Goal: Find specific page/section: Find specific page/section

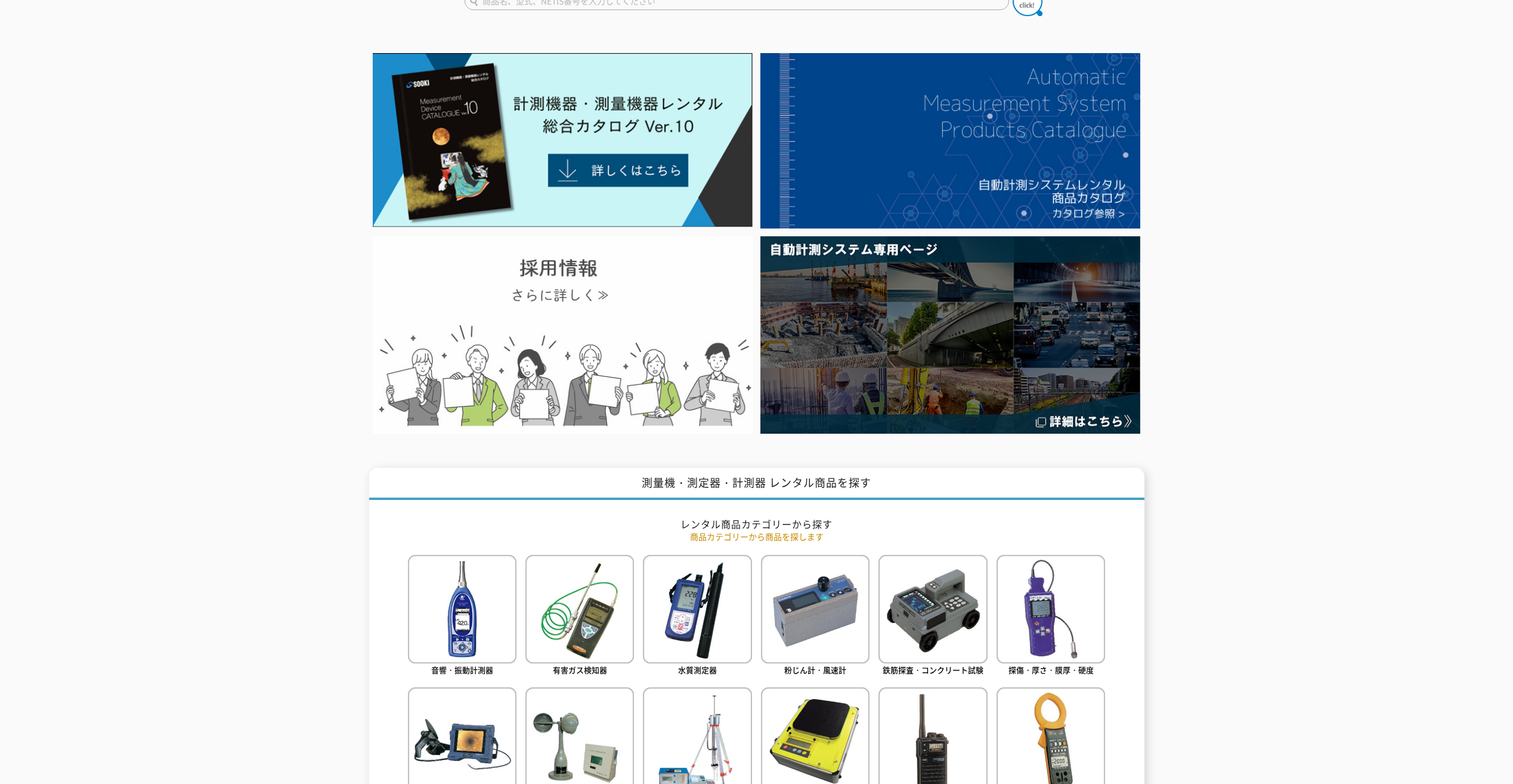
scroll to position [298, 0]
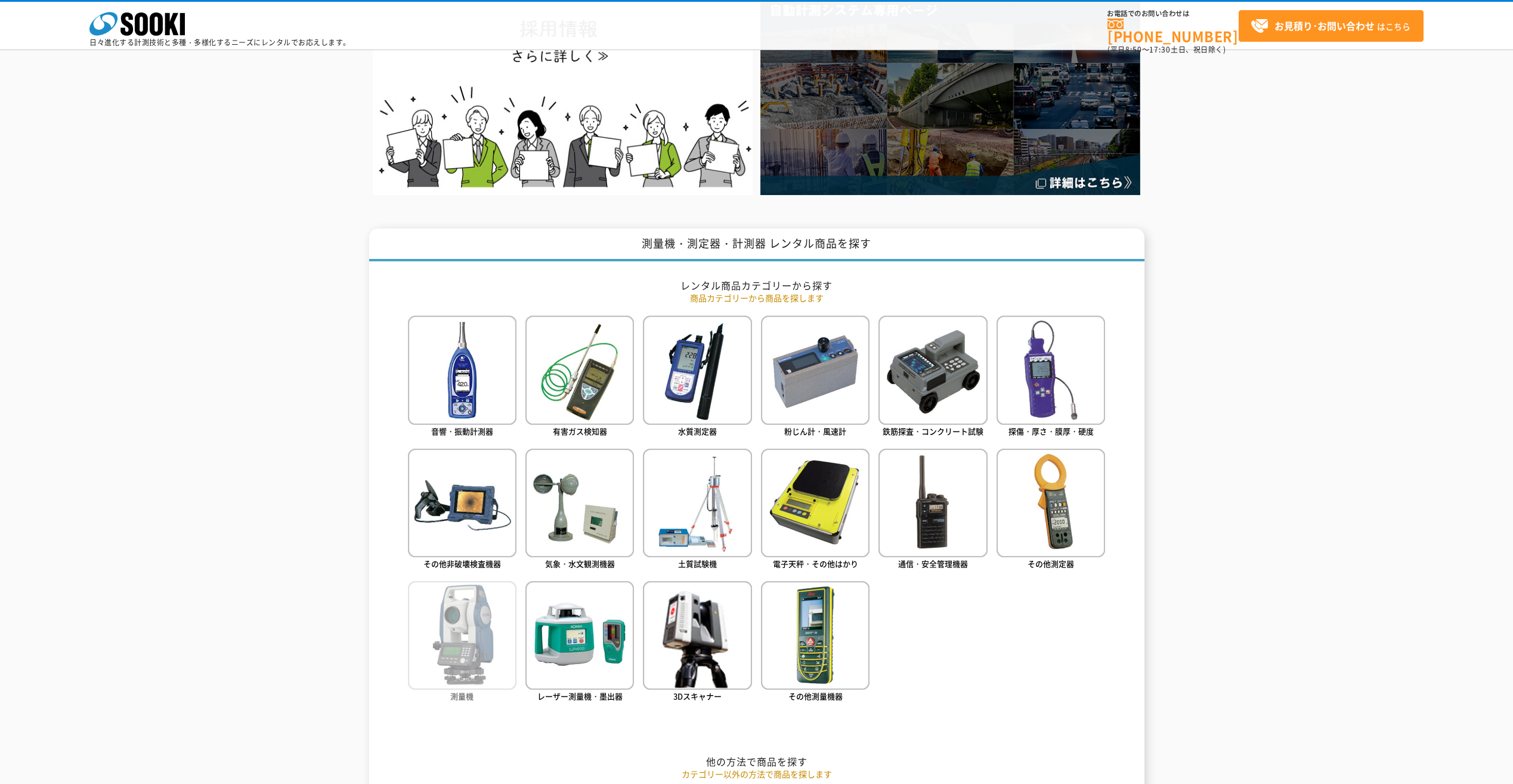
click at [475, 631] on img at bounding box center [462, 635] width 109 height 109
click at [586, 630] on img at bounding box center [579, 635] width 109 height 109
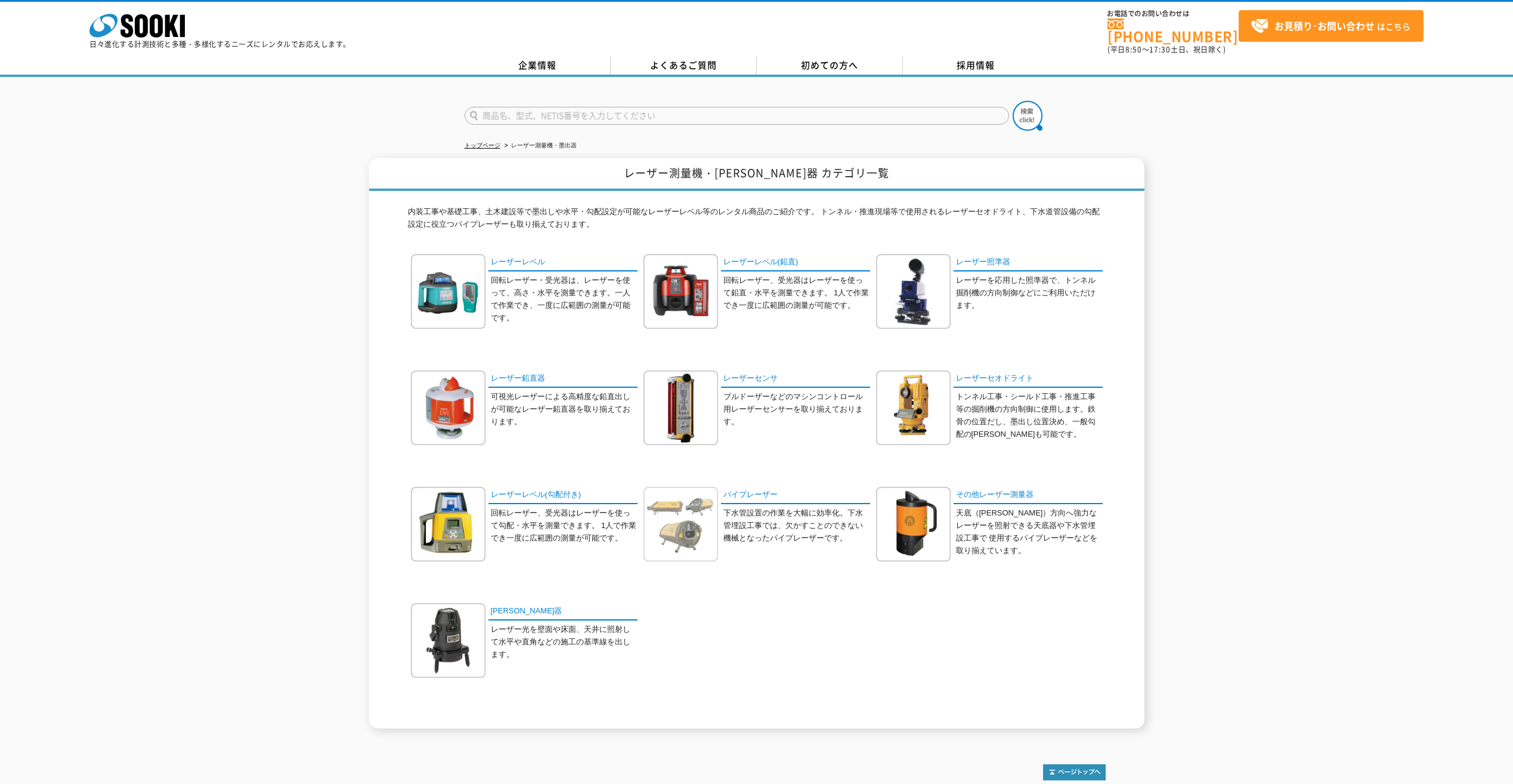
click at [690, 512] on img at bounding box center [681, 524] width 74 height 74
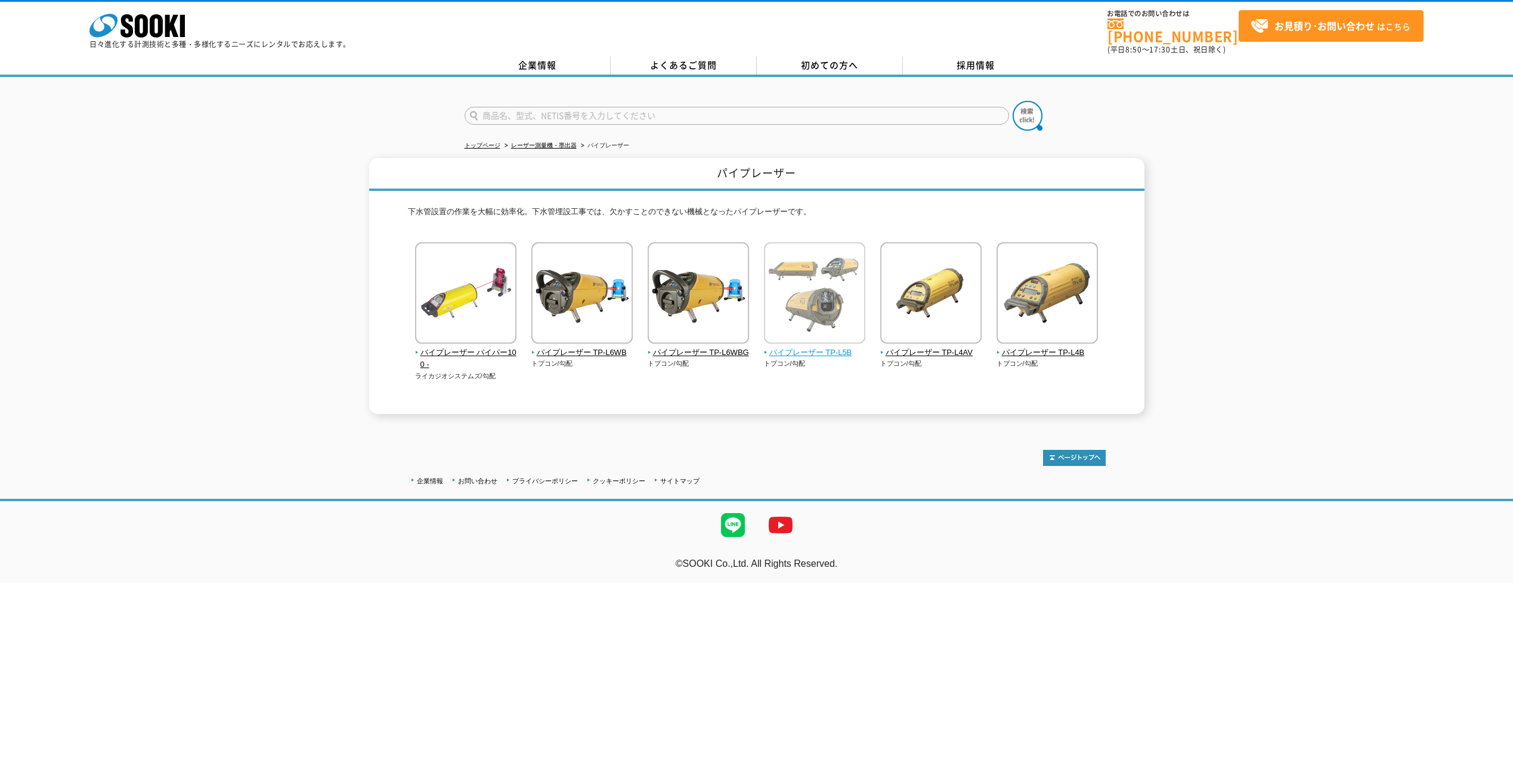
click at [801, 346] on span "パイプレーザー TP-L5B" at bounding box center [815, 352] width 102 height 13
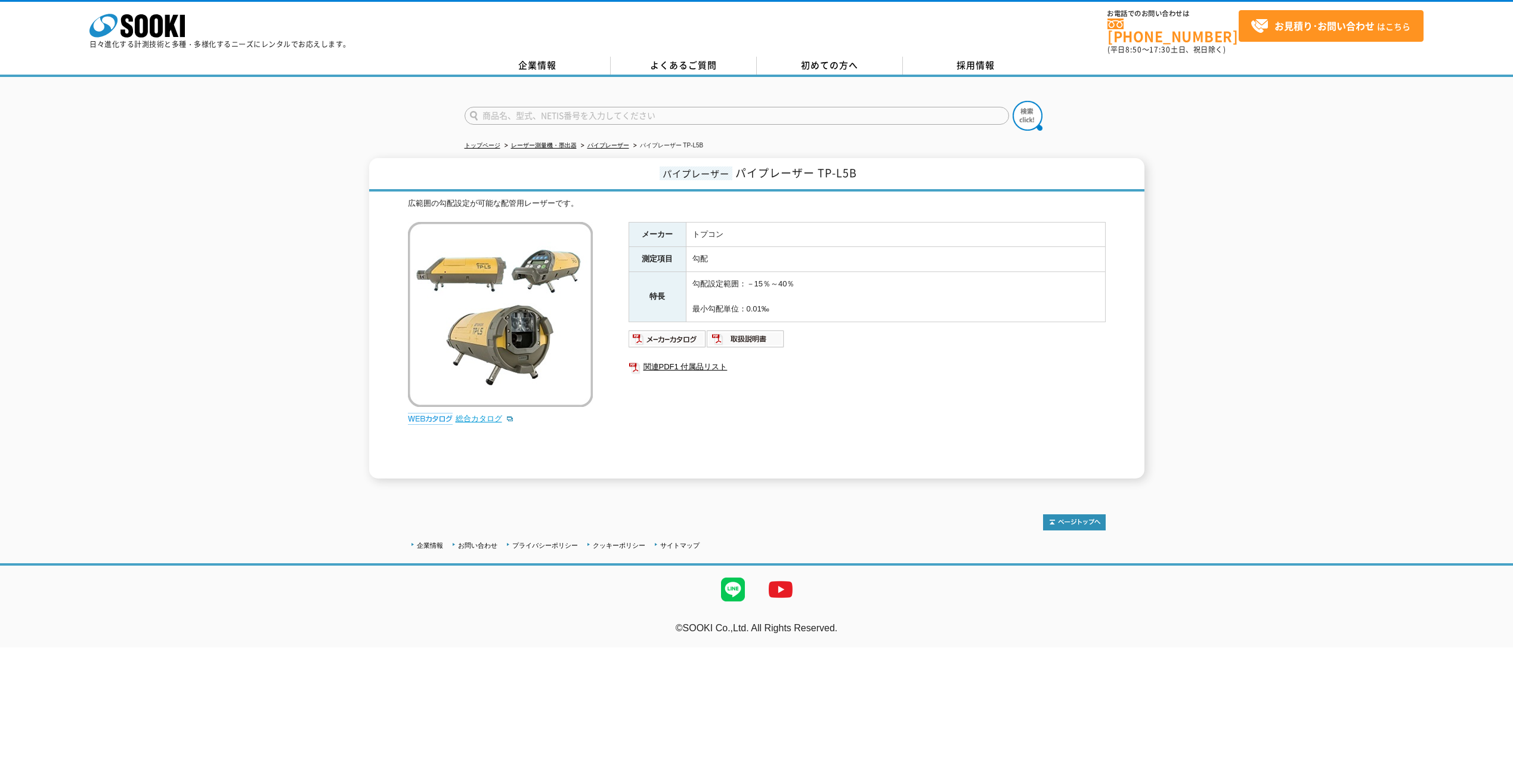
click at [475, 414] on link "総合カタログ" at bounding box center [485, 418] width 59 height 9
